Goal: Task Accomplishment & Management: Manage account settings

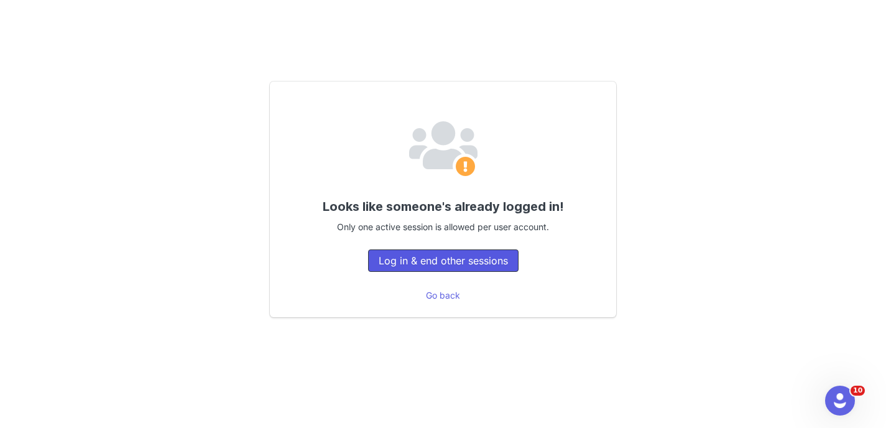
click at [470, 263] on button "Log in & end other sessions" at bounding box center [443, 260] width 151 height 22
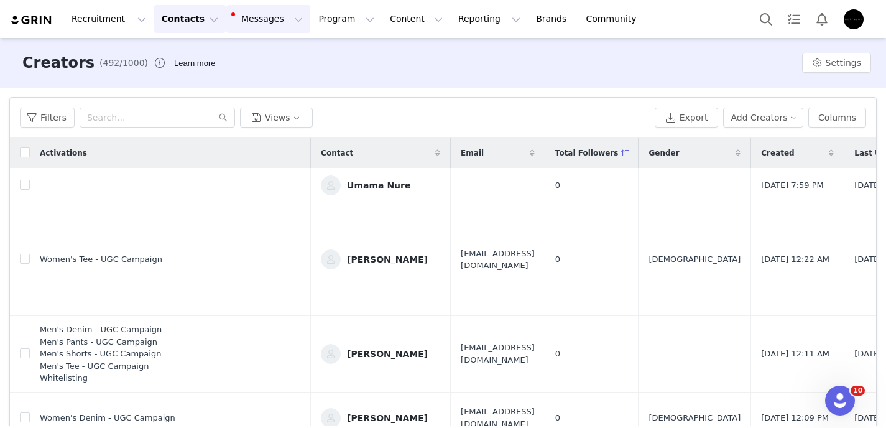
click at [259, 25] on button "Messages Messages" at bounding box center [268, 19] width 84 height 28
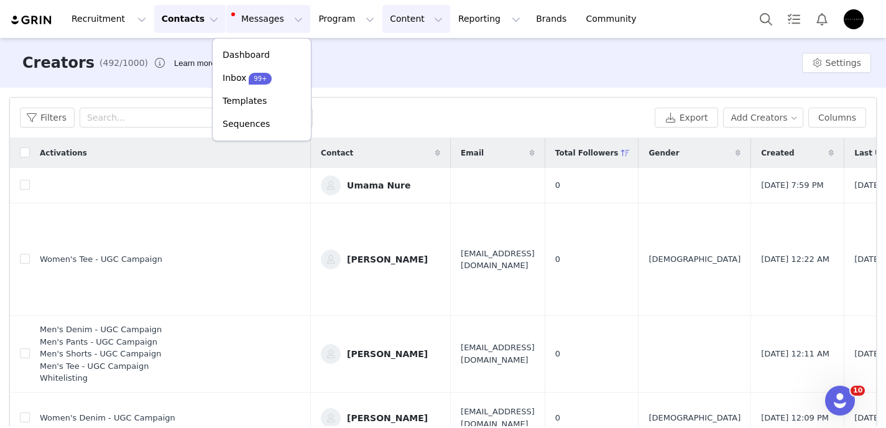
click at [383, 19] on button "Content Content" at bounding box center [417, 19] width 68 height 28
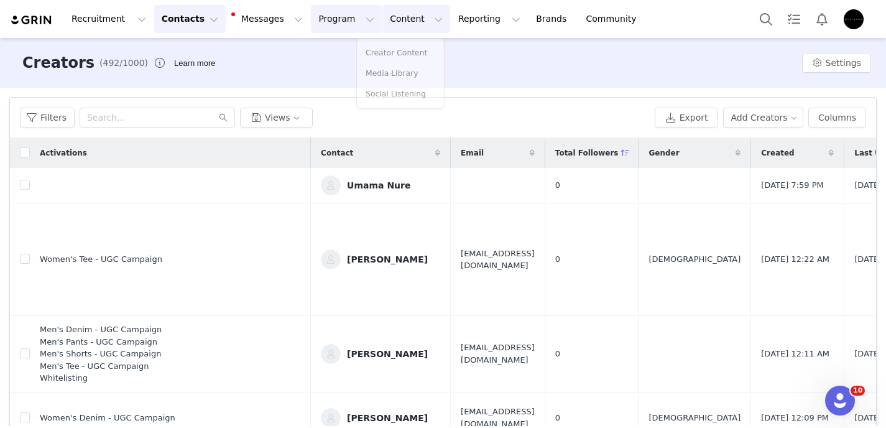
click at [328, 21] on button "Program Program" at bounding box center [346, 19] width 71 height 28
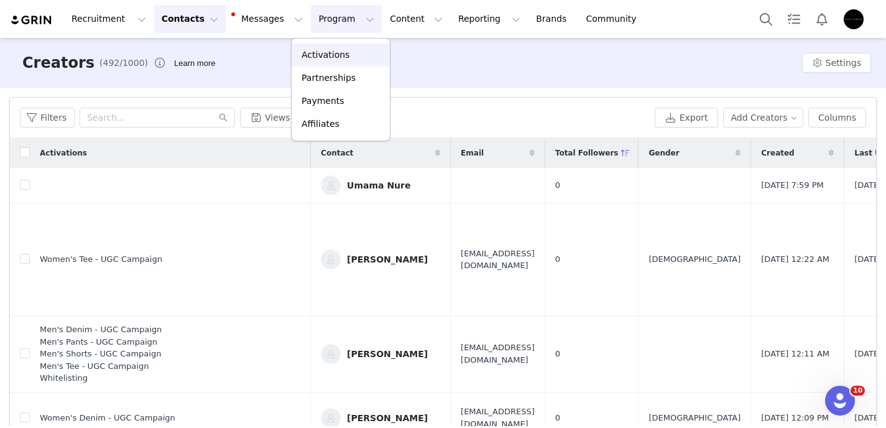
click at [327, 55] on p "Activations" at bounding box center [326, 55] width 48 height 13
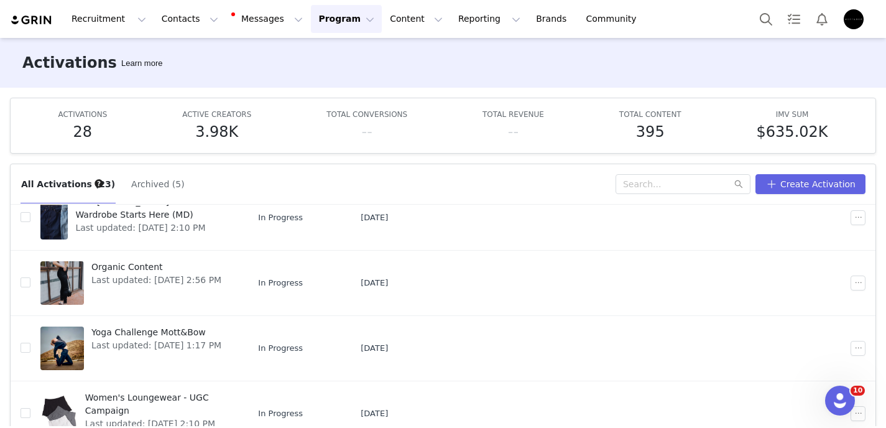
scroll to position [65, 0]
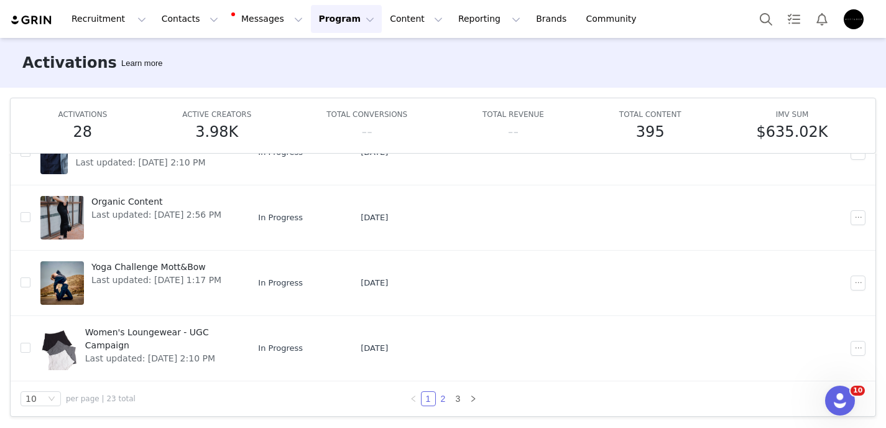
click at [438, 399] on link "2" at bounding box center [444, 399] width 14 height 14
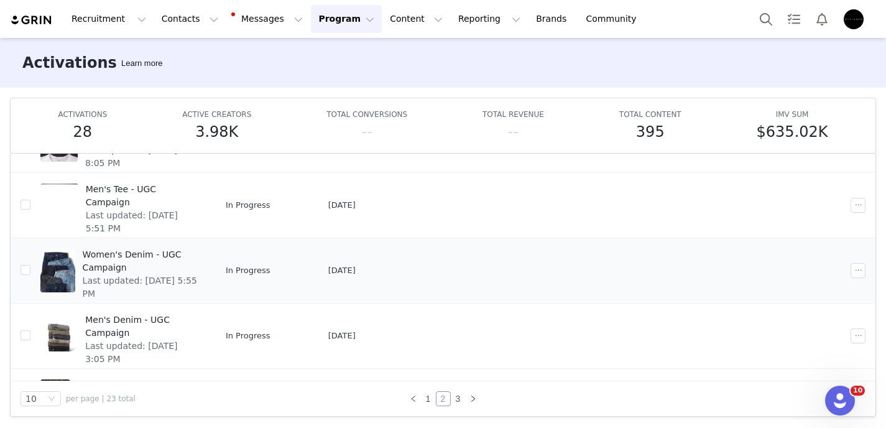
scroll to position [129, 0]
click at [134, 257] on span "Women's Denim - UGC Campaign" at bounding box center [141, 259] width 116 height 26
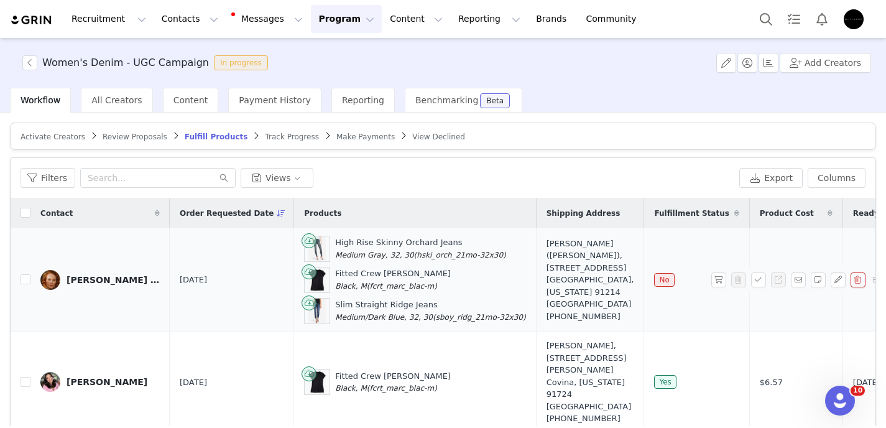
click at [137, 281] on div "[PERSON_NAME] ([PERSON_NAME])" at bounding box center [113, 280] width 93 height 10
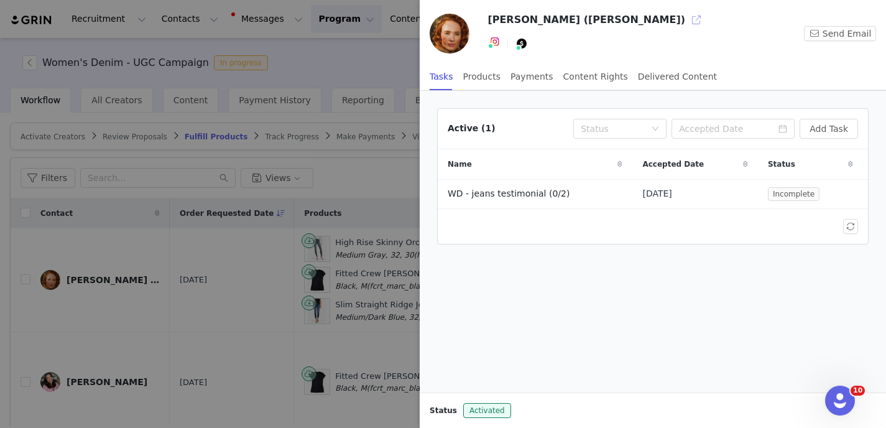
click at [687, 16] on button "button" at bounding box center [697, 20] width 20 height 20
click at [373, 190] on div at bounding box center [443, 214] width 886 height 428
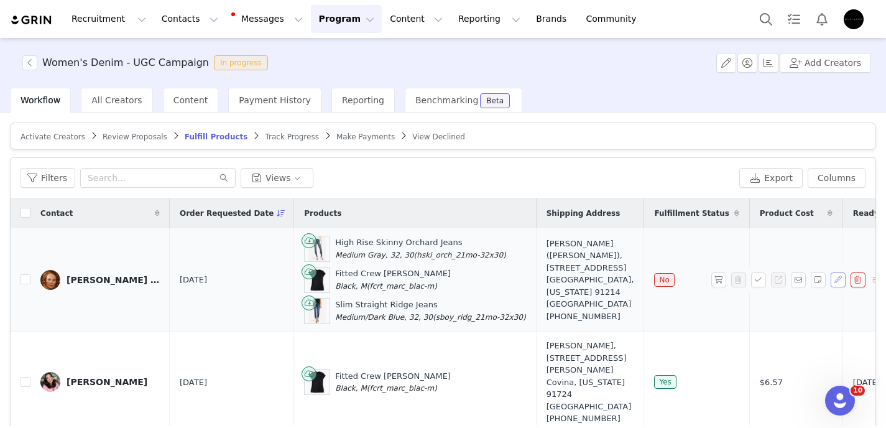
click at [831, 283] on button "button" at bounding box center [838, 279] width 15 height 15
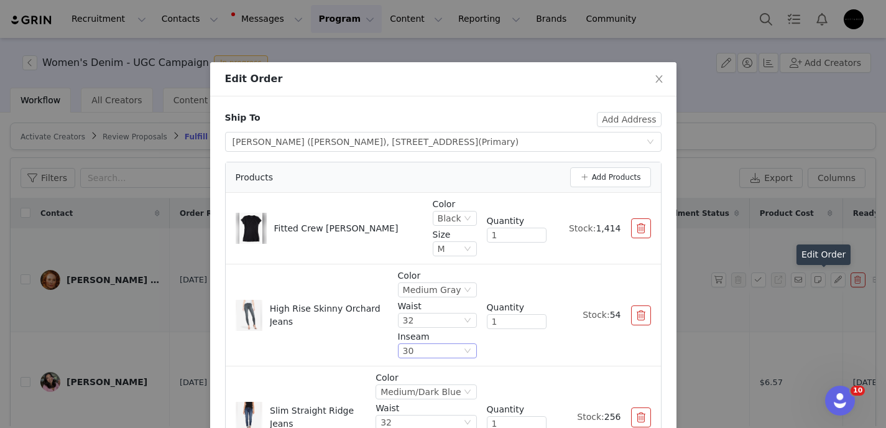
click at [437, 351] on div "30" at bounding box center [432, 351] width 58 height 14
click at [427, 394] on li "28" at bounding box center [435, 393] width 74 height 20
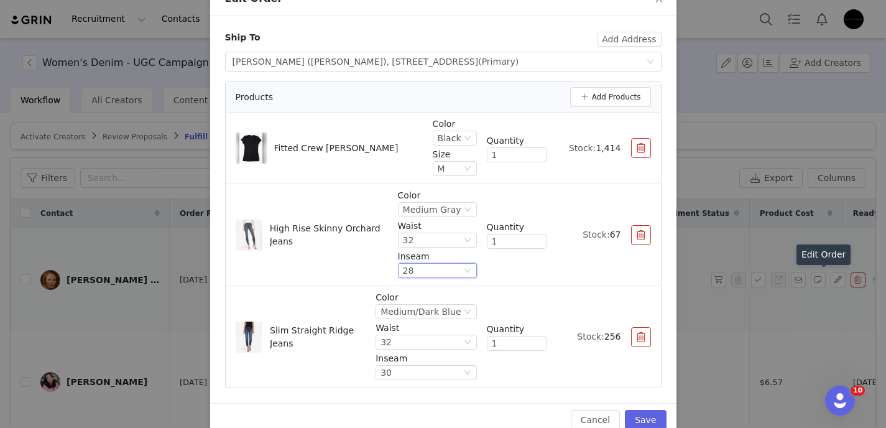
scroll to position [85, 0]
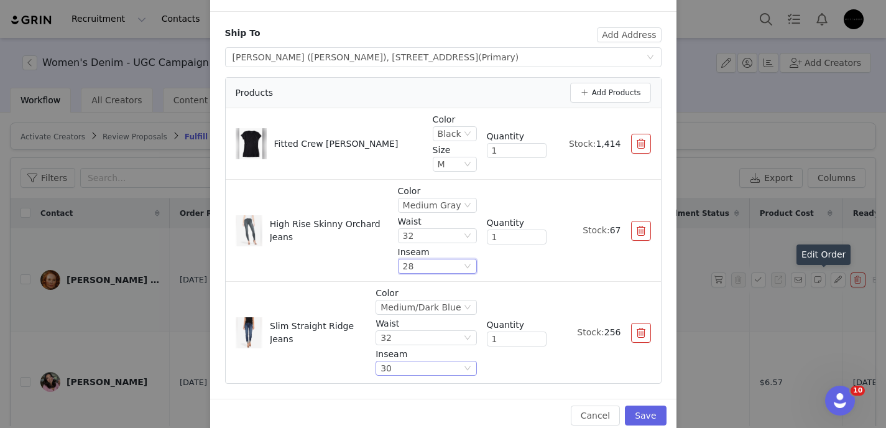
click at [411, 370] on div "30" at bounding box center [421, 368] width 80 height 14
click at [406, 305] on li "28" at bounding box center [425, 306] width 94 height 20
click at [572, 364] on div "Color Medium/Dark Blue Waist 32 Inseam 28 Quantity 1 Stock: 138" at bounding box center [513, 332] width 275 height 91
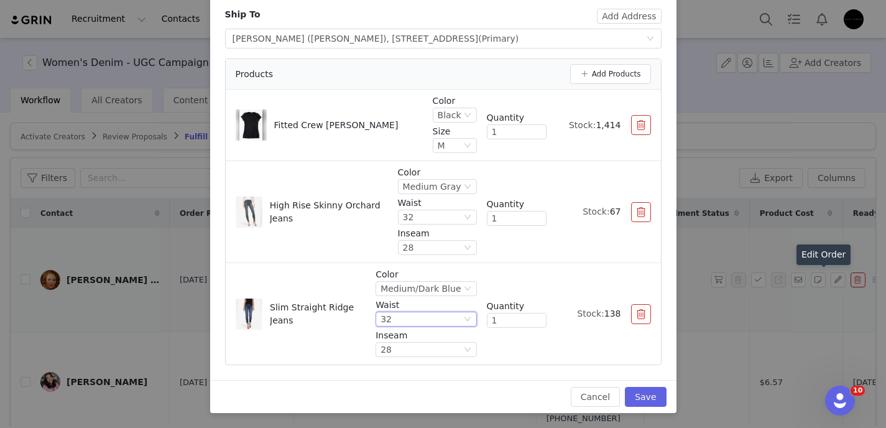
click at [465, 315] on icon "icon: down" at bounding box center [467, 318] width 7 height 7
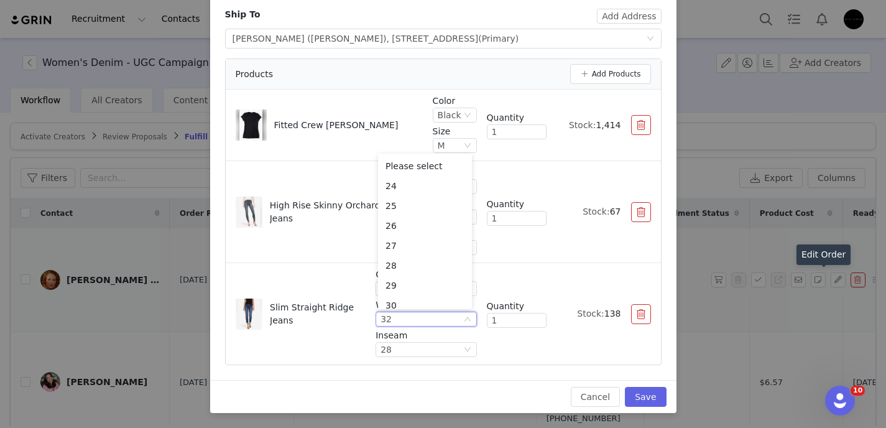
scroll to position [46, 0]
click at [533, 292] on div "Color Medium/Dark Blue Waist 32 Inseam 28 Quantity 1 Stock: 138" at bounding box center [513, 313] width 275 height 91
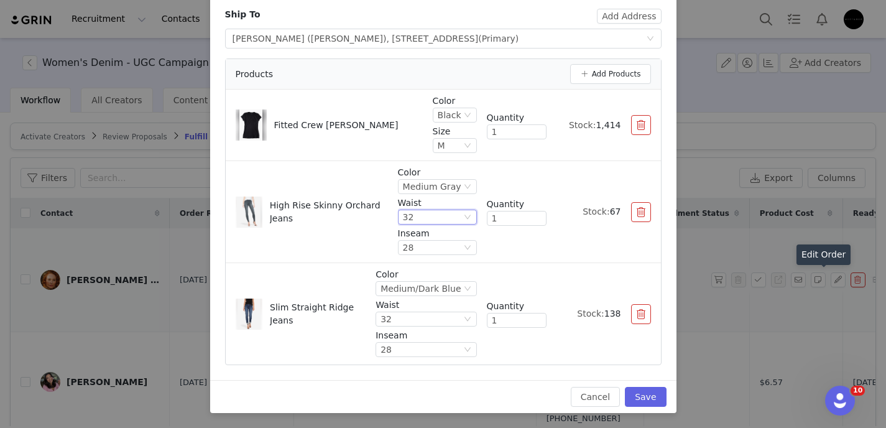
click at [434, 216] on div "32" at bounding box center [432, 217] width 58 height 14
click at [559, 259] on li "High Rise Skinny Orchard Jeans Color Medium Gray Waist 32 Inseam 28 Quantity 1 …" at bounding box center [443, 212] width 435 height 102
click at [414, 253] on div "28" at bounding box center [432, 248] width 58 height 14
click at [435, 349] on div "28" at bounding box center [421, 350] width 80 height 14
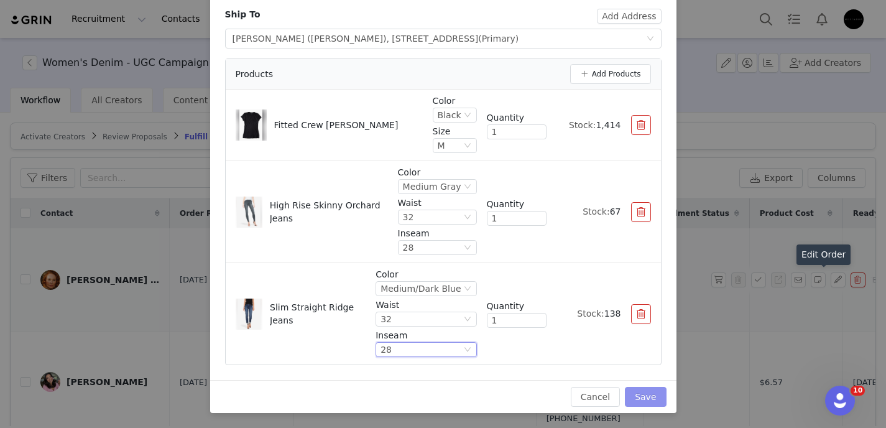
click at [641, 398] on button "Save" at bounding box center [645, 397] width 41 height 20
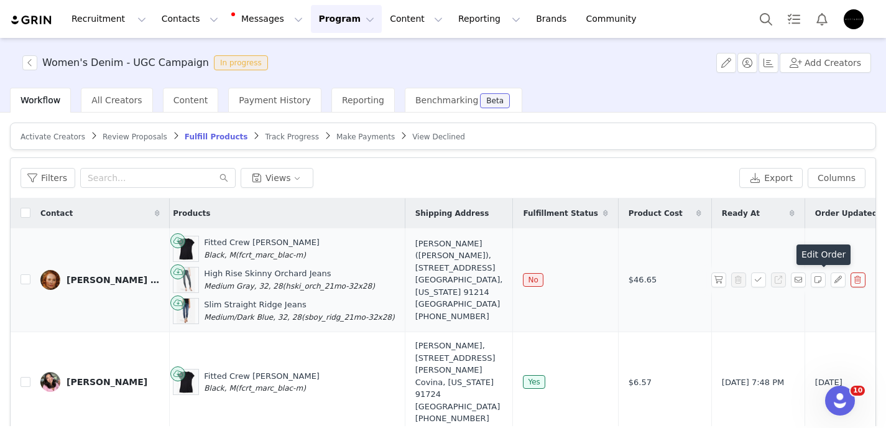
scroll to position [0, 134]
drag, startPoint x: 633, startPoint y: 278, endPoint x: 587, endPoint y: 279, distance: 45.4
click at [616, 279] on td "$46.65" at bounding box center [662, 280] width 93 height 104
copy span "$46.65"
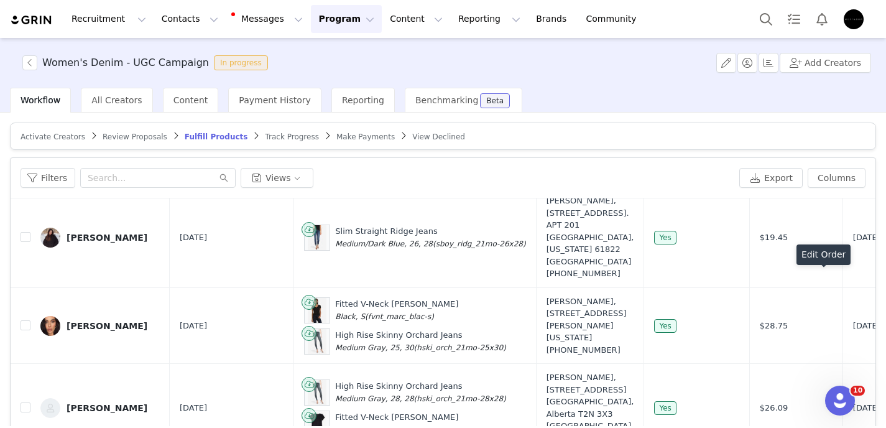
scroll to position [0, 0]
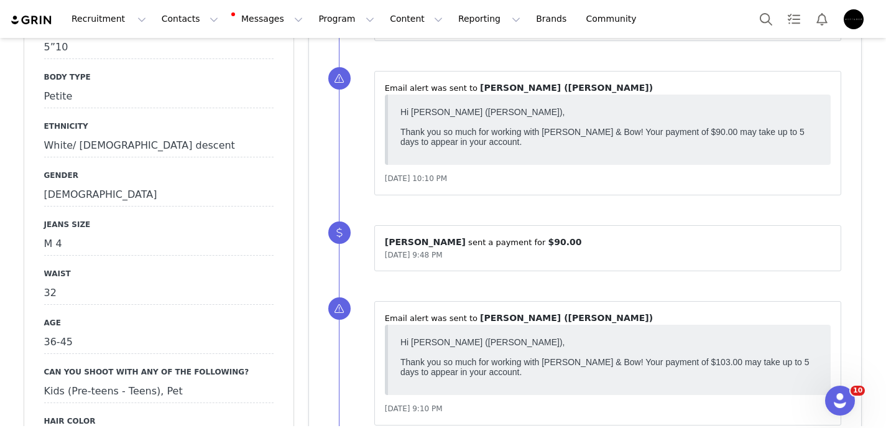
scroll to position [830, 0]
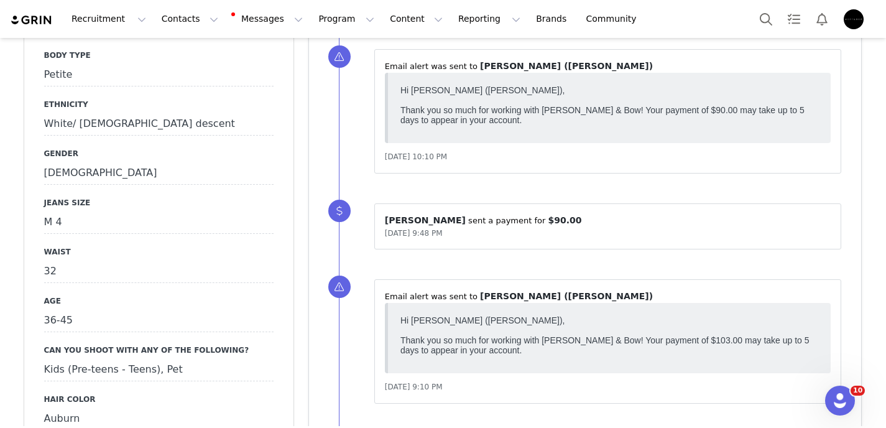
click at [58, 212] on div "M 4" at bounding box center [159, 223] width 230 height 22
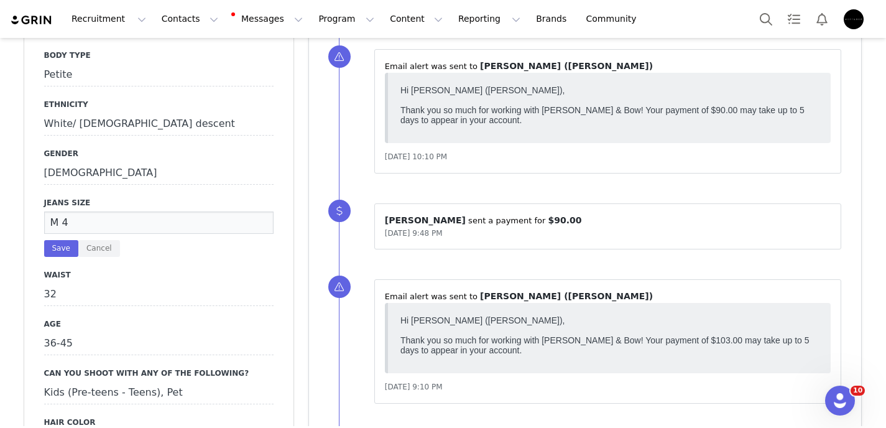
click at [149, 249] on div "Shirt Size M Bra size 34C Height 5”10 Body Type Petite Ethnicity White/ Europea…" at bounding box center [159, 361] width 230 height 918
click at [100, 240] on button "Cancel" at bounding box center [99, 248] width 42 height 17
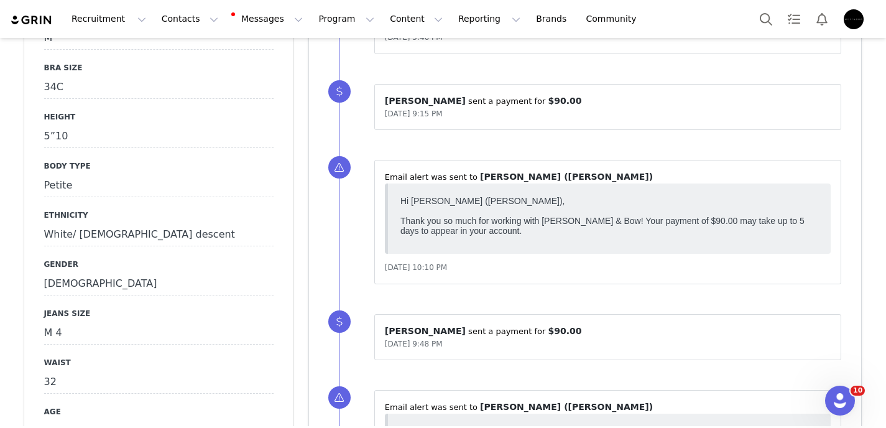
scroll to position [717, 0]
